Goal: Find specific page/section: Find specific page/section

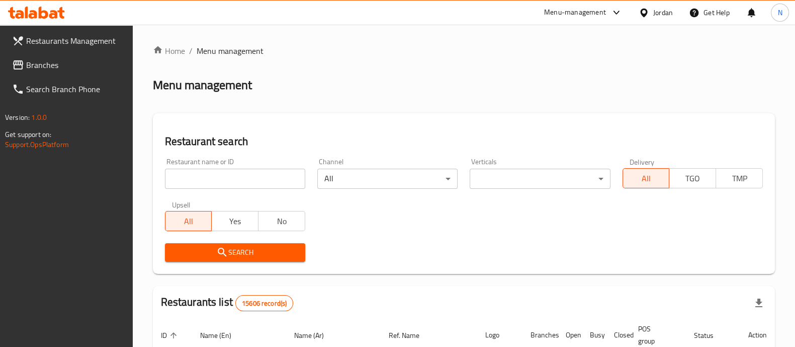
click at [234, 183] on input "search" at bounding box center [235, 179] width 140 height 20
paste input "653085"
type input "653085"
click button "Search" at bounding box center [235, 252] width 140 height 19
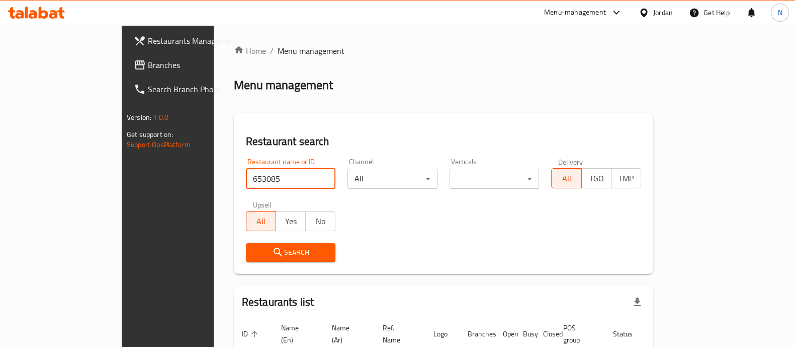
scroll to position [64, 0]
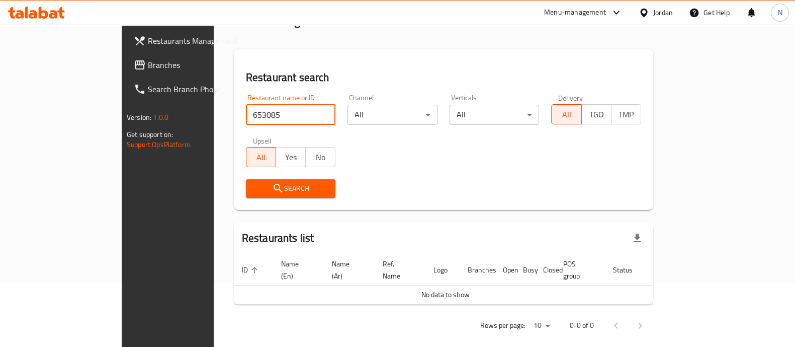
click at [254, 188] on span "Search" at bounding box center [291, 188] width 74 height 13
click at [148, 62] on span "Branches" at bounding box center [197, 65] width 99 height 12
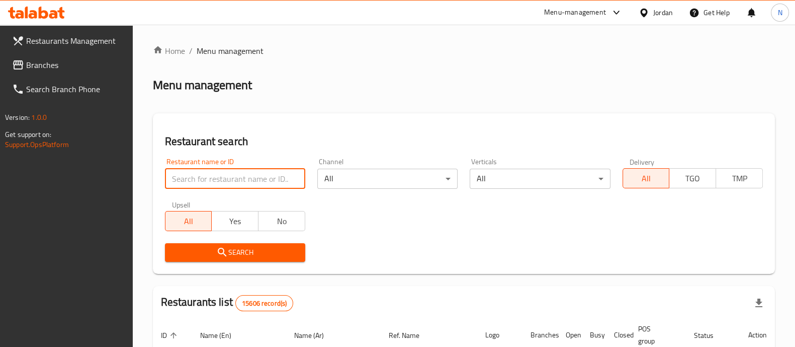
click at [244, 182] on input "search" at bounding box center [235, 179] width 140 height 20
click at [578, 15] on div "Menu-management" at bounding box center [575, 13] width 62 height 12
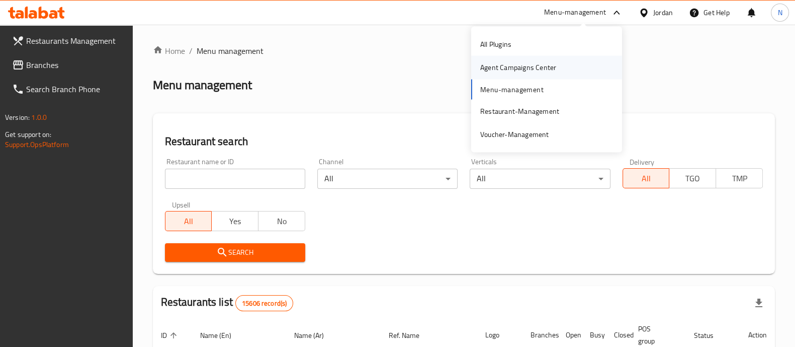
click at [516, 70] on div "Agent Campaigns Center" at bounding box center [518, 67] width 76 height 11
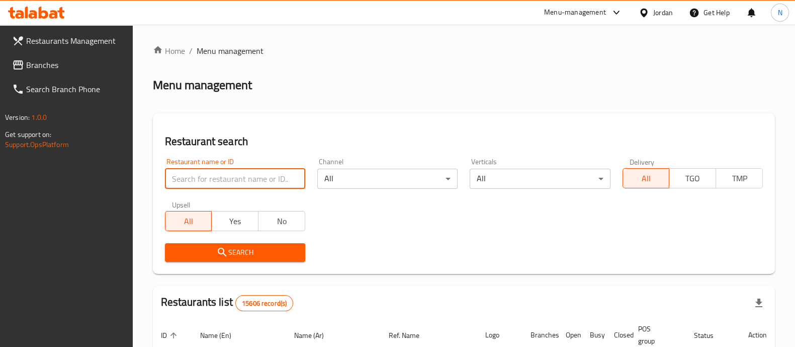
click at [223, 181] on input "search" at bounding box center [235, 179] width 140 height 20
paste input "775783"
type input "775783"
click button "Search" at bounding box center [235, 252] width 140 height 19
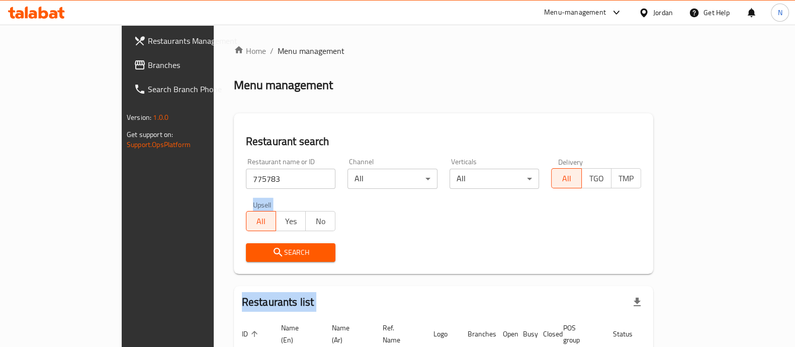
drag, startPoint x: 775, startPoint y: 308, endPoint x: 779, endPoint y: 332, distance: 24.1
click at [674, 332] on div "Home / Menu management Menu management Restaurant search Restaurant name or ID …" at bounding box center [444, 224] width 460 height 398
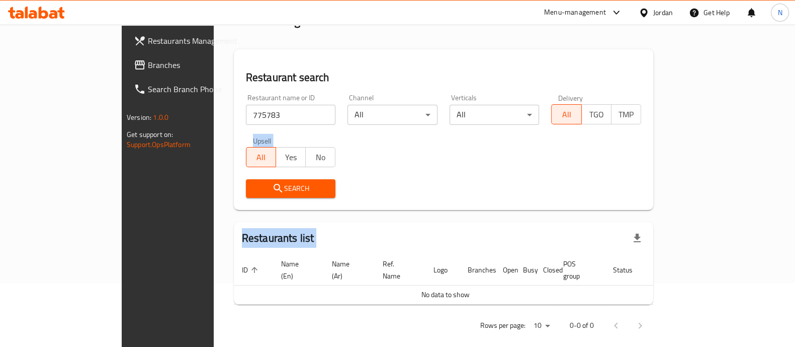
scroll to position [3, 0]
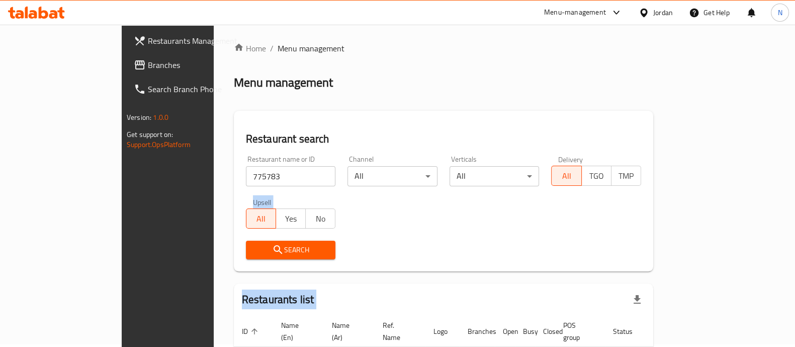
click at [148, 63] on span "Branches" at bounding box center [197, 65] width 99 height 12
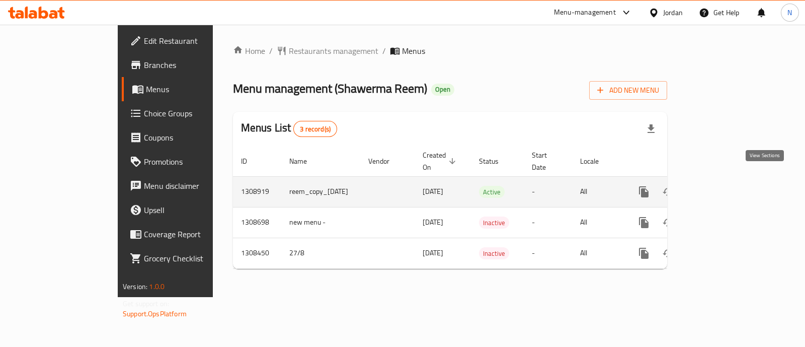
click at [722, 186] on icon "enhanced table" at bounding box center [716, 192] width 12 height 12
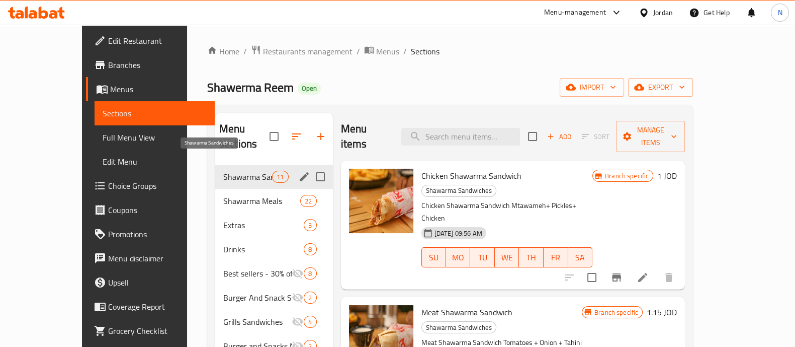
click at [223, 171] on span "Shawarma Sandwiches" at bounding box center [247, 177] width 49 height 12
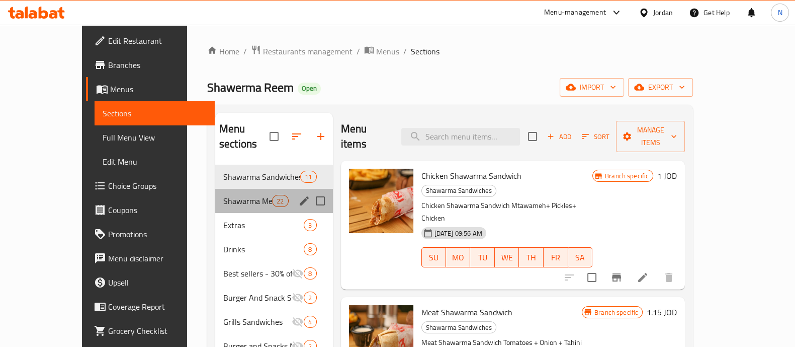
click at [215, 192] on div "Shawarma Meals 22" at bounding box center [274, 201] width 118 height 24
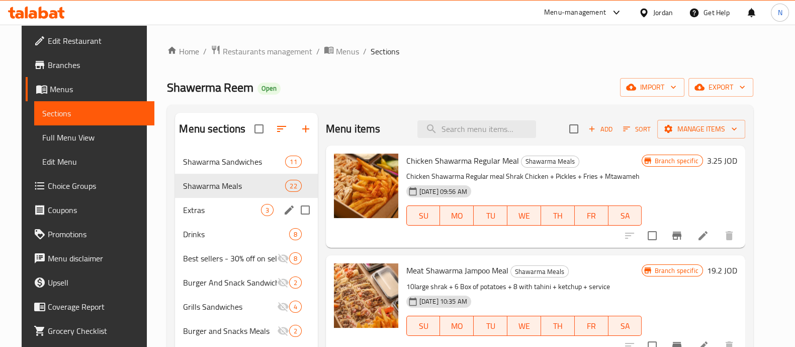
click at [216, 214] on span "Extras" at bounding box center [221, 210] width 77 height 12
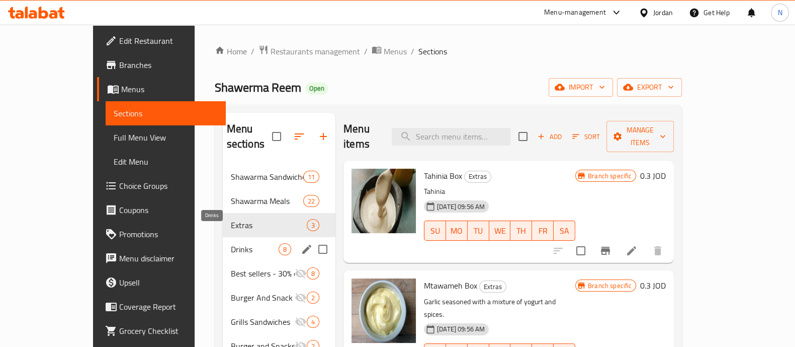
click at [231, 243] on span "Drinks" at bounding box center [255, 249] width 48 height 12
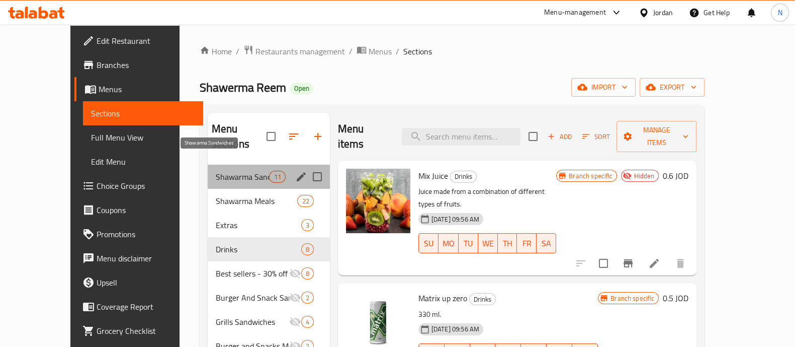
click at [220, 171] on span "Shawarma Sandwiches" at bounding box center [243, 177] width 54 height 12
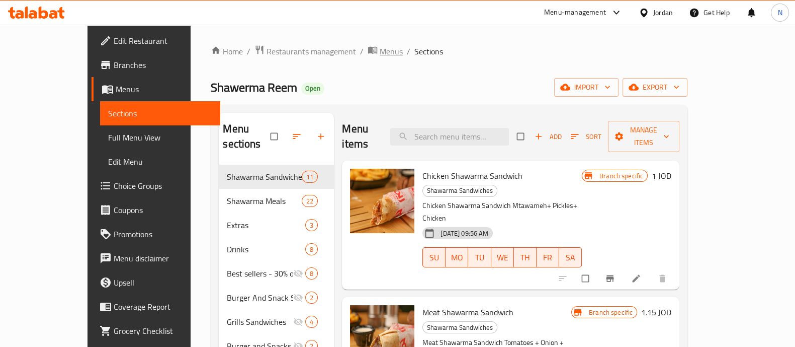
click at [380, 56] on span "Menus" at bounding box center [391, 51] width 23 height 12
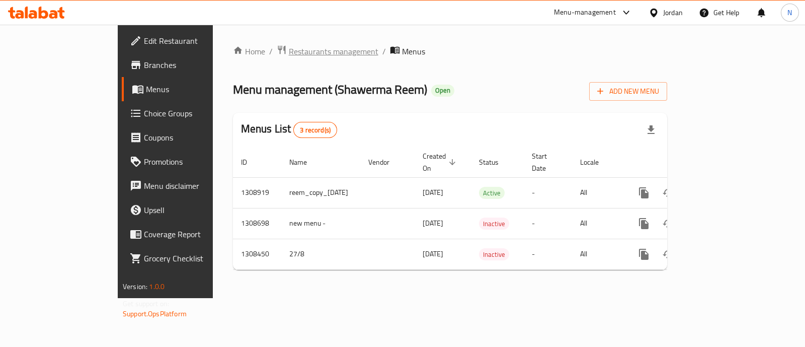
click at [289, 49] on span "Restaurants management" at bounding box center [334, 51] width 90 height 12
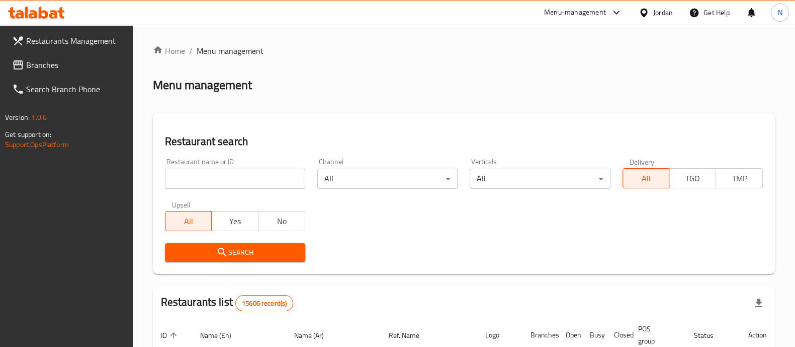
click at [57, 67] on span "Branches" at bounding box center [75, 65] width 99 height 12
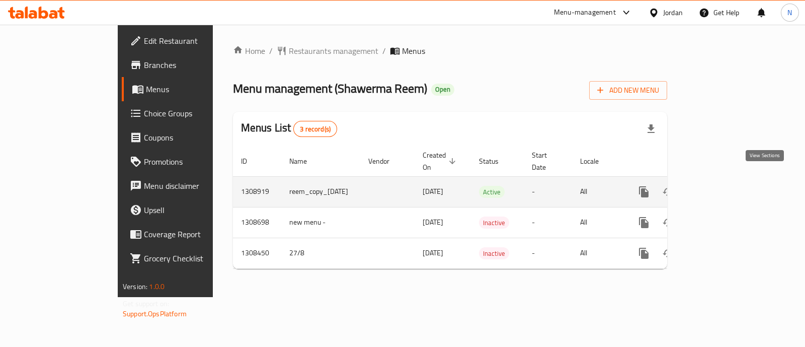
click at [722, 186] on icon "enhanced table" at bounding box center [716, 192] width 12 height 12
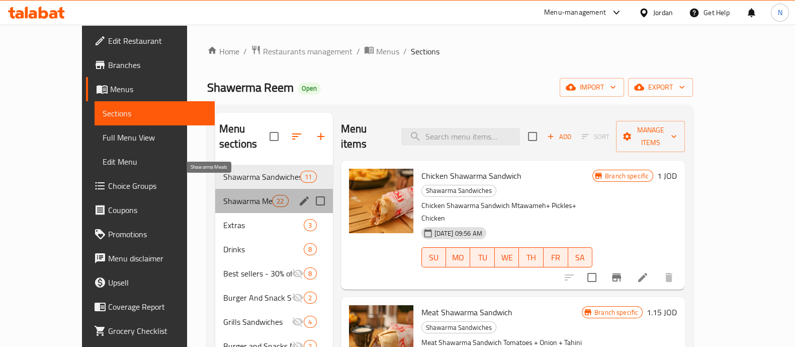
click at [223, 195] on span "Shawarma Meals" at bounding box center [247, 201] width 49 height 12
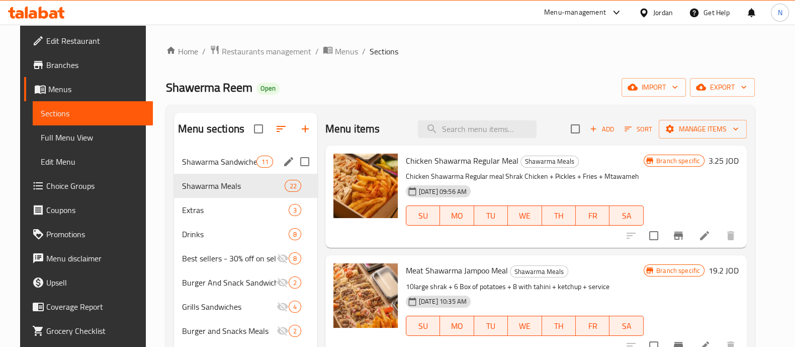
click at [214, 163] on span "Shawarma Sandwiches" at bounding box center [219, 161] width 75 height 12
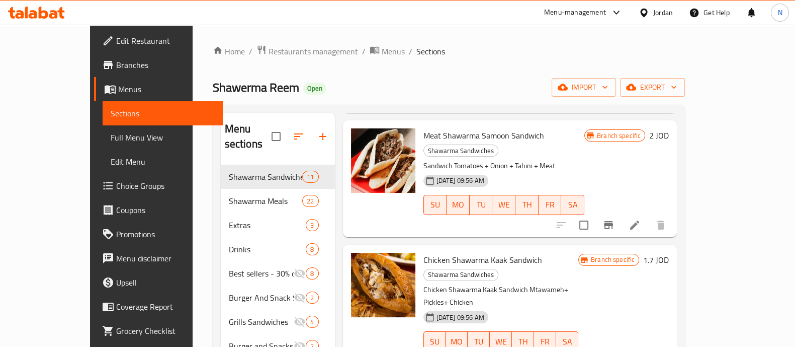
scroll to position [457, 0]
